Goal: Information Seeking & Learning: Check status

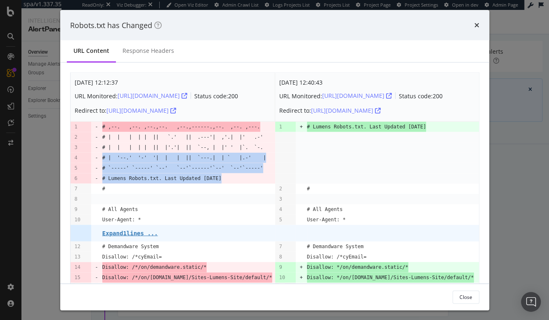
drag, startPoint x: 312, startPoint y: 151, endPoint x: 359, endPoint y: 184, distance: 56.9
click at [359, 184] on tbody "[DATE] 12:12:37 URL Monitored: [URL][DOMAIN_NAME] Status code: 200 Redirect to:…" at bounding box center [275, 292] width 408 height 438
click at [359, 182] on td "modal" at bounding box center [393, 178] width 172 height 10
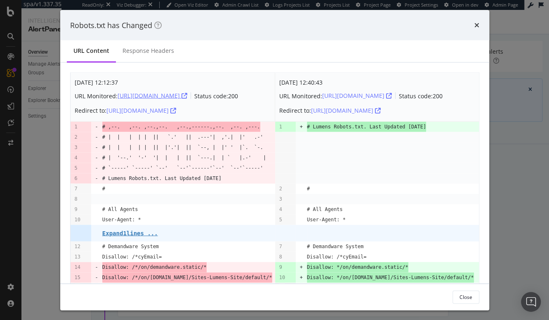
click at [187, 97] on div "[URL][DOMAIN_NAME]" at bounding box center [153, 96] width 70 height 8
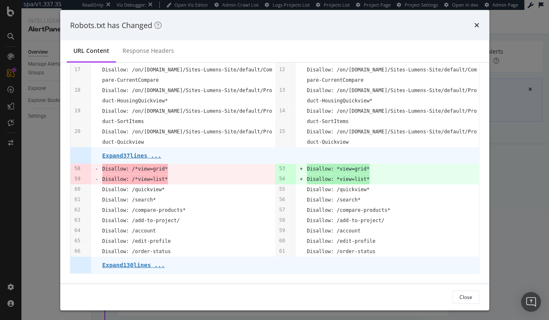
scroll to position [243, 0]
click at [476, 24] on icon "times" at bounding box center [476, 25] width 5 height 7
